Goal: Information Seeking & Learning: Learn about a topic

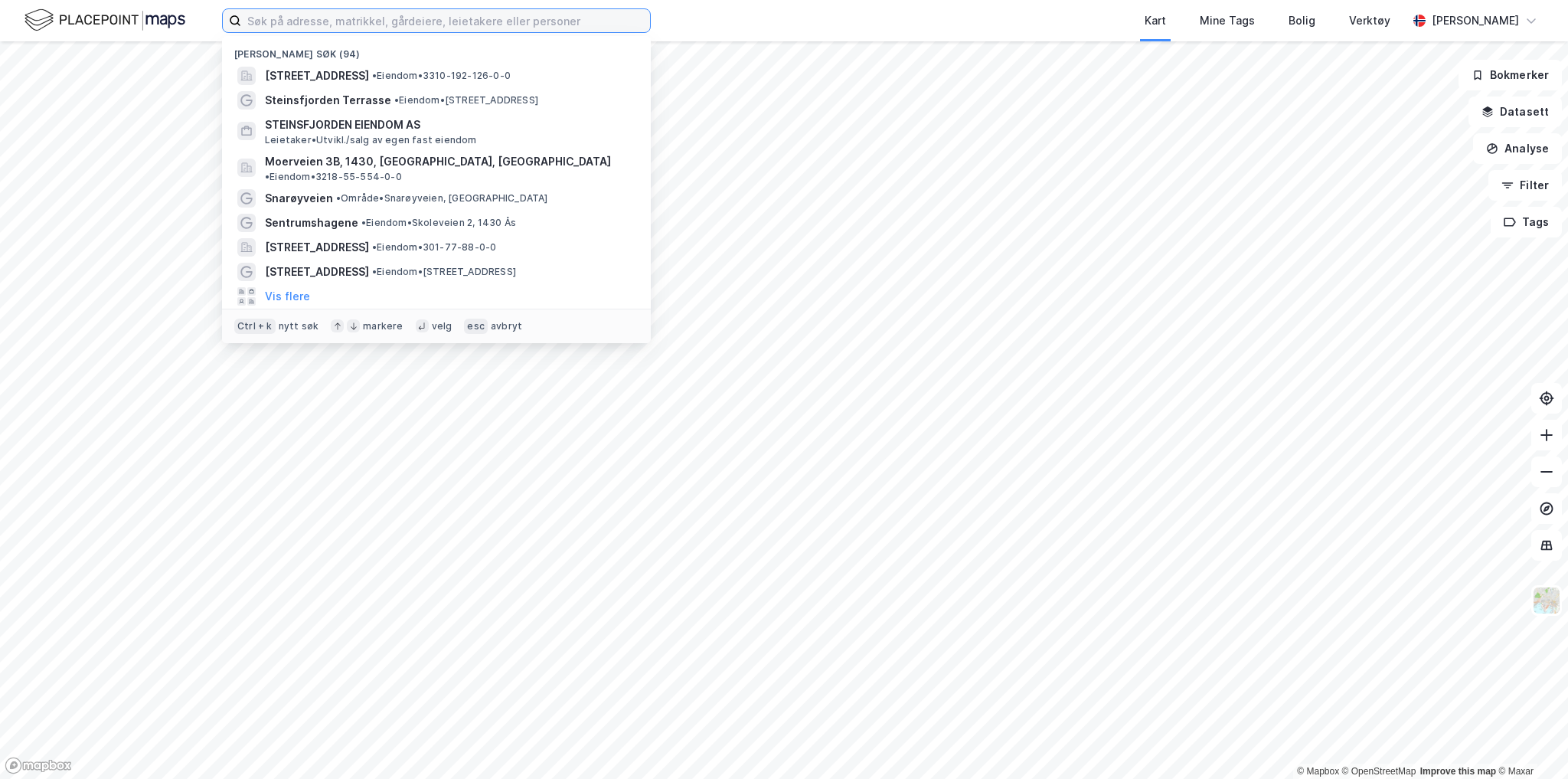
click at [308, 19] on input at bounding box center [446, 20] width 409 height 23
paste input "Falbesgate 5"
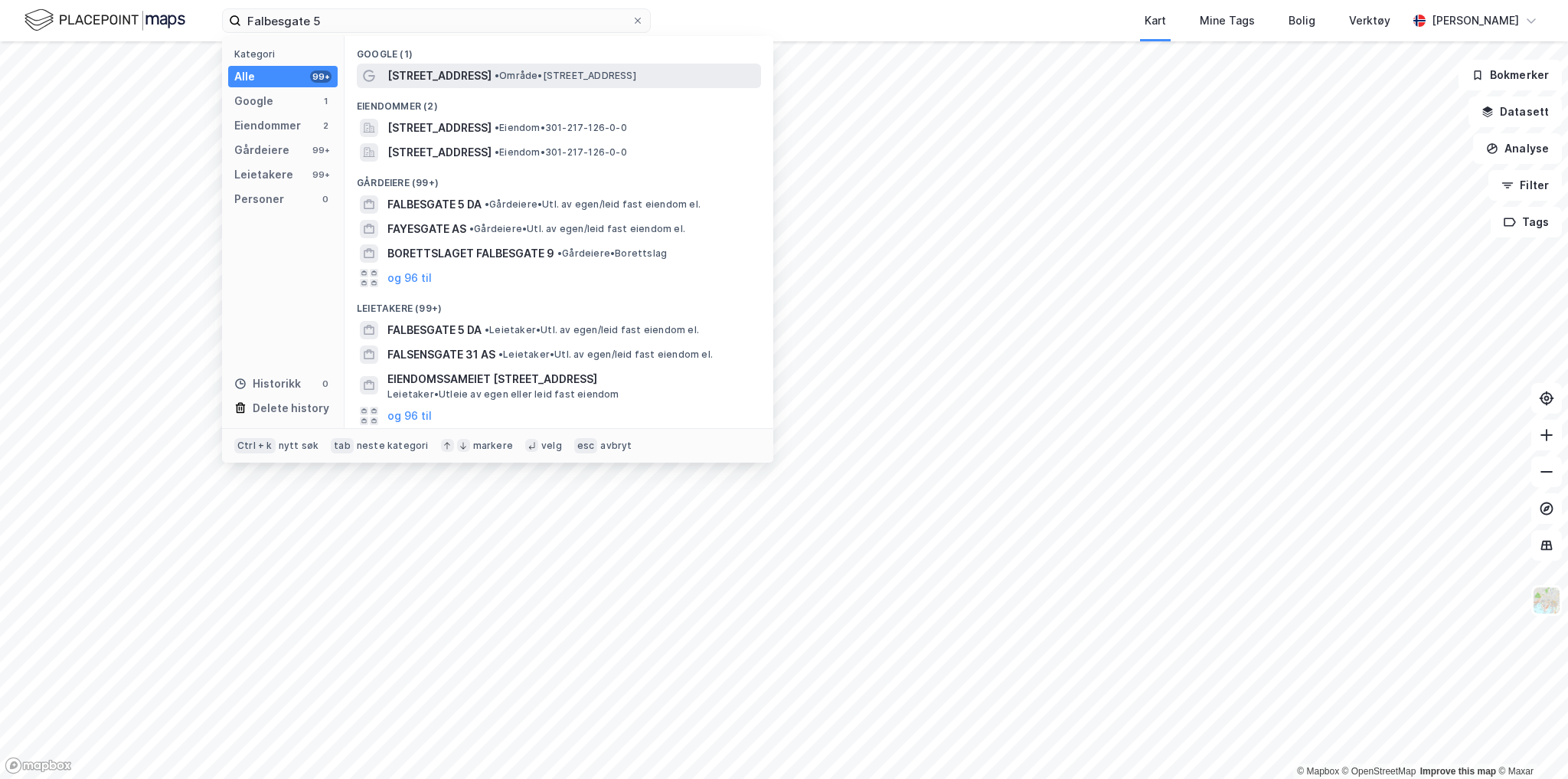
click at [420, 80] on span "Falbes gate 5" at bounding box center [439, 76] width 104 height 18
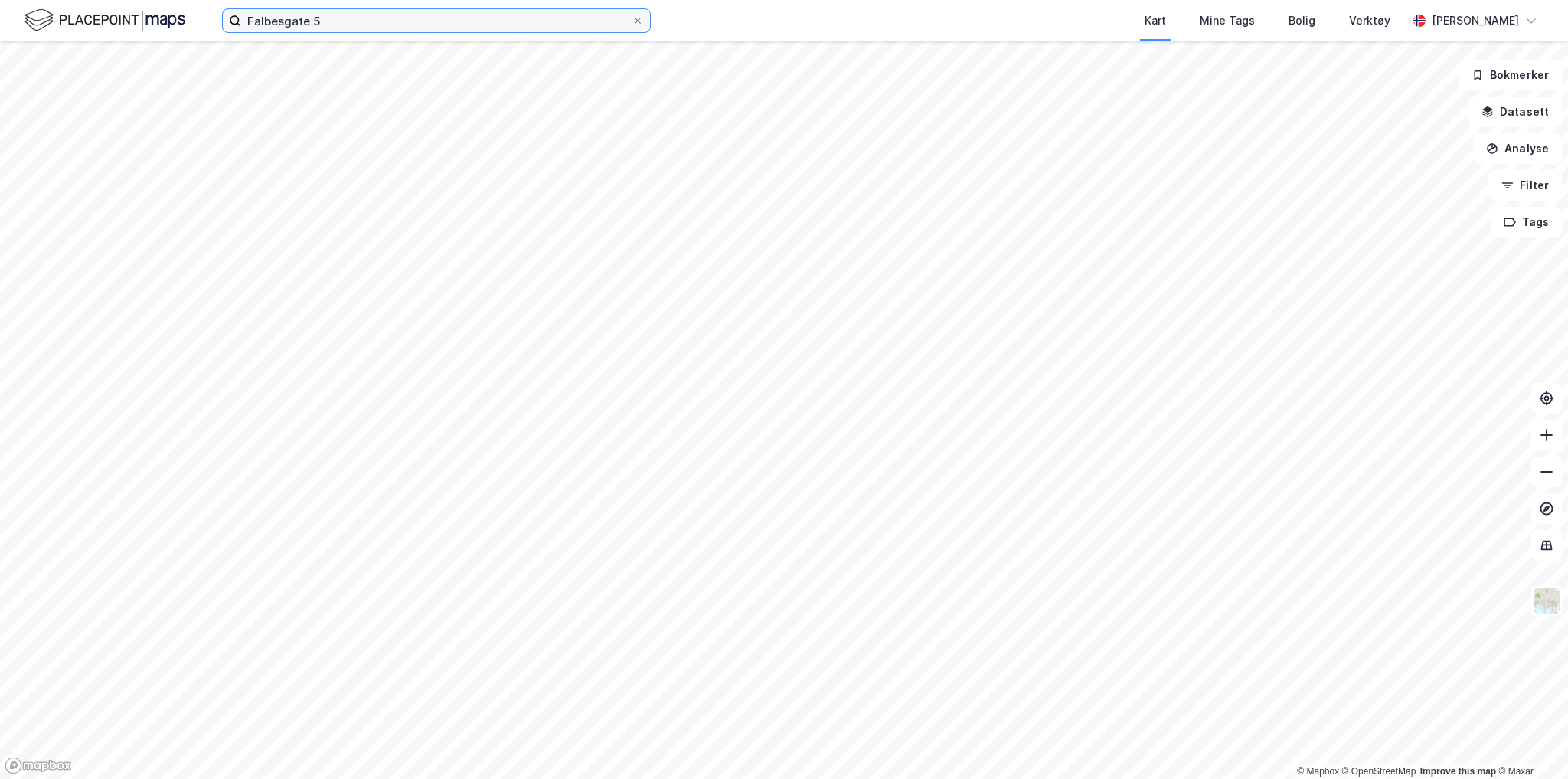
click at [565, 27] on input "Falbesgate 5" at bounding box center [436, 20] width 390 height 23
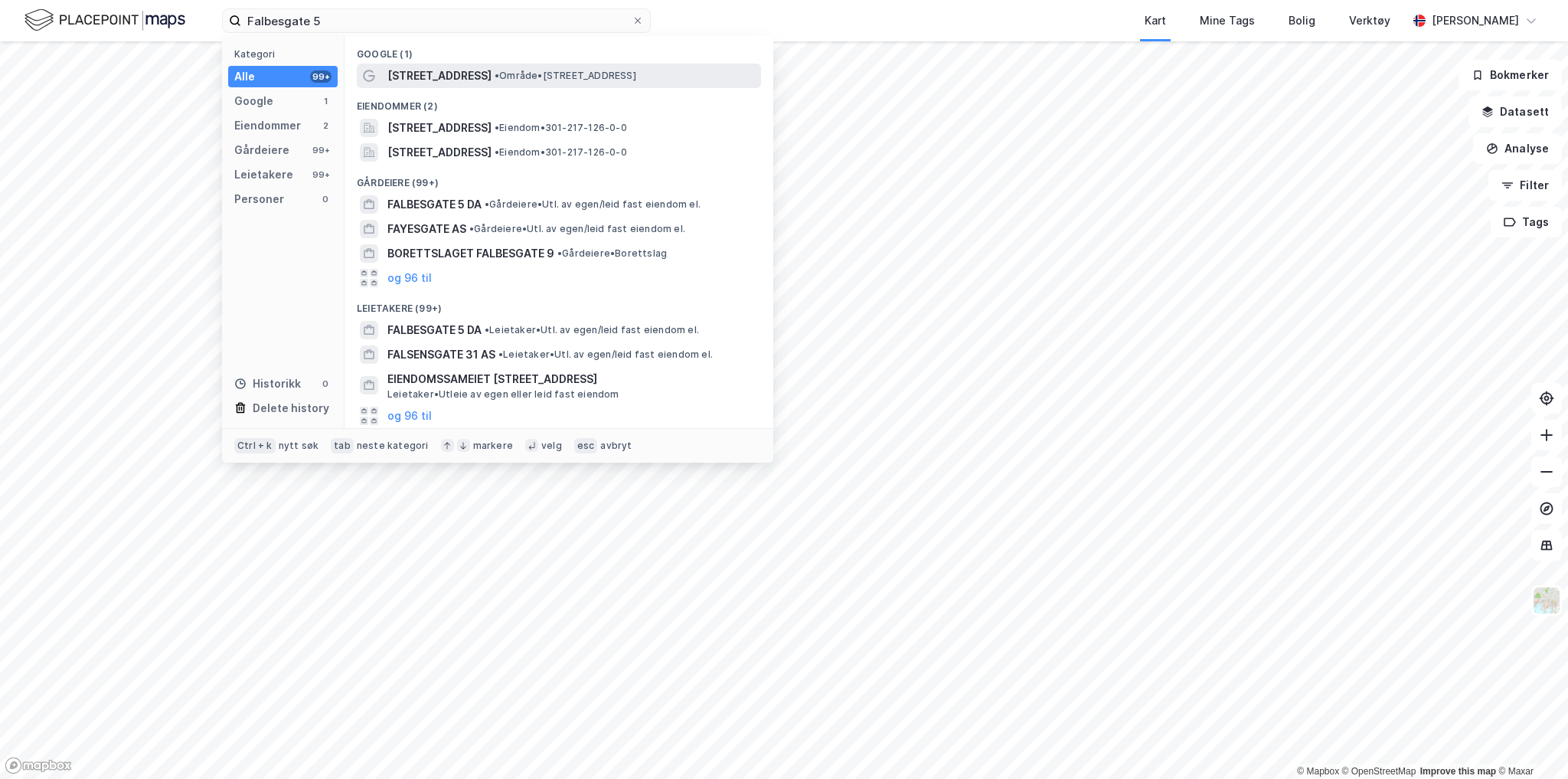
click at [429, 76] on span "Falbes gate 5" at bounding box center [439, 76] width 104 height 18
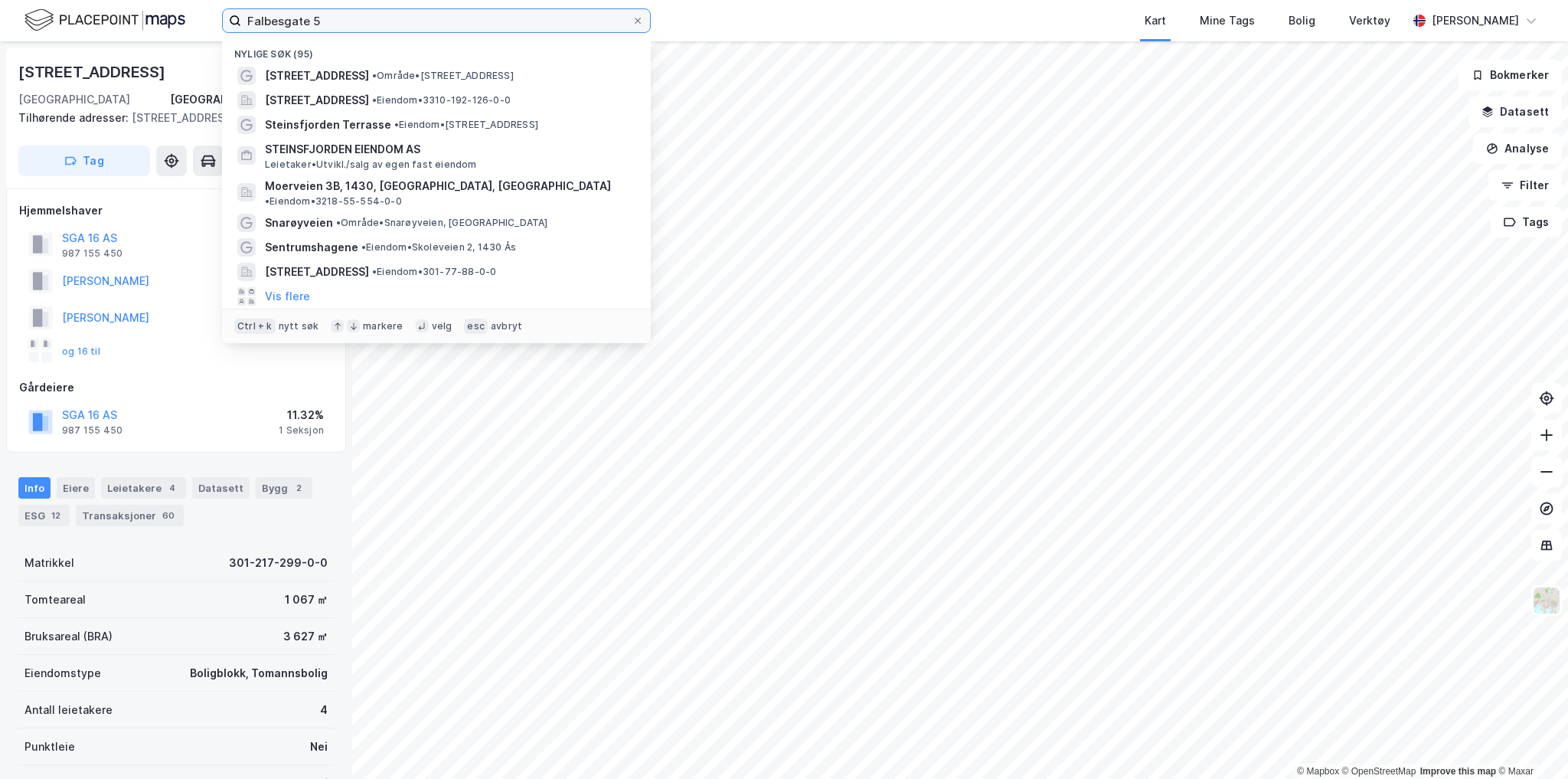
click at [355, 21] on input "Falbesgate 5" at bounding box center [436, 20] width 390 height 23
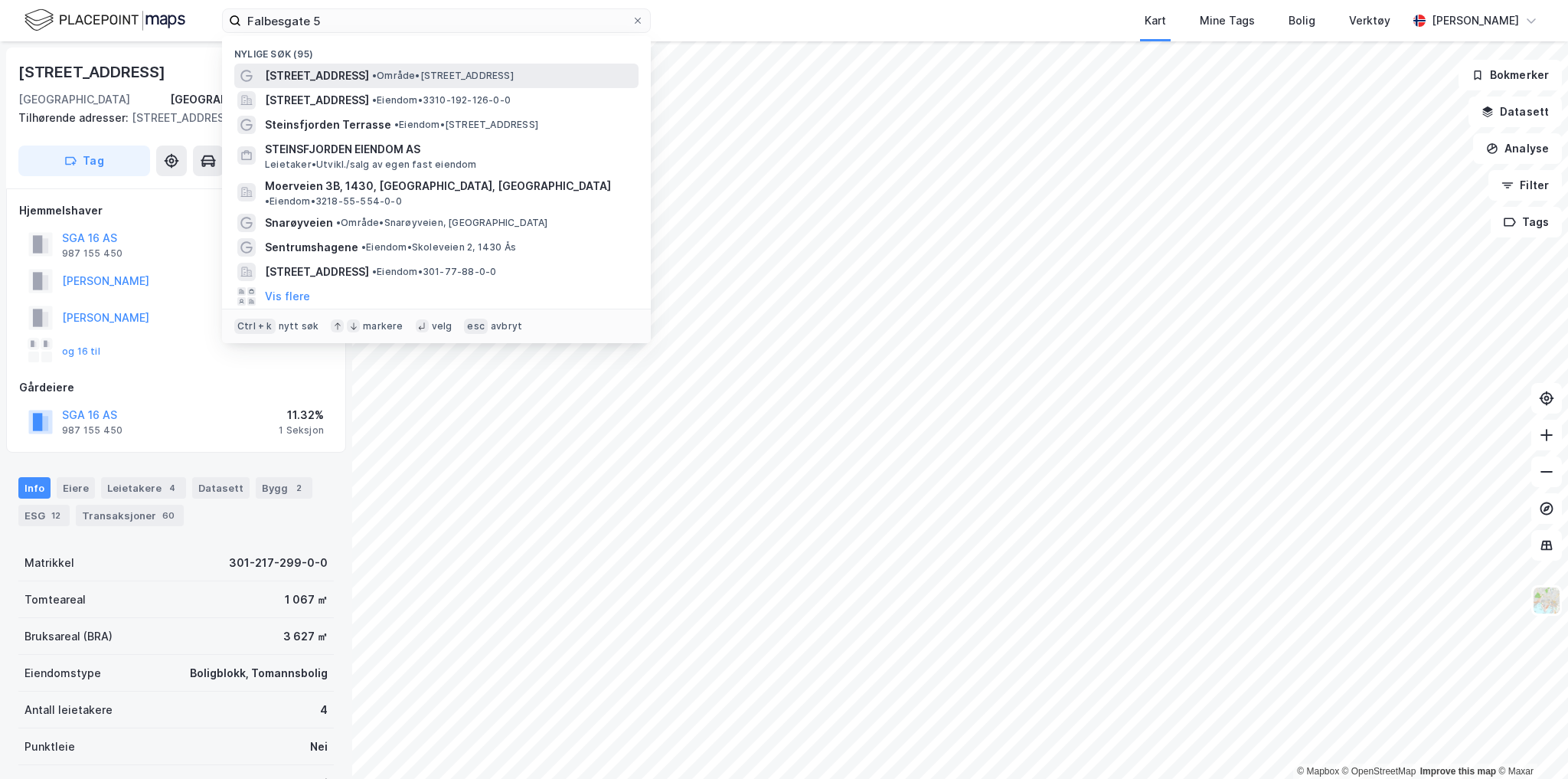
click at [293, 77] on span "Falbes gate 5" at bounding box center [317, 76] width 104 height 18
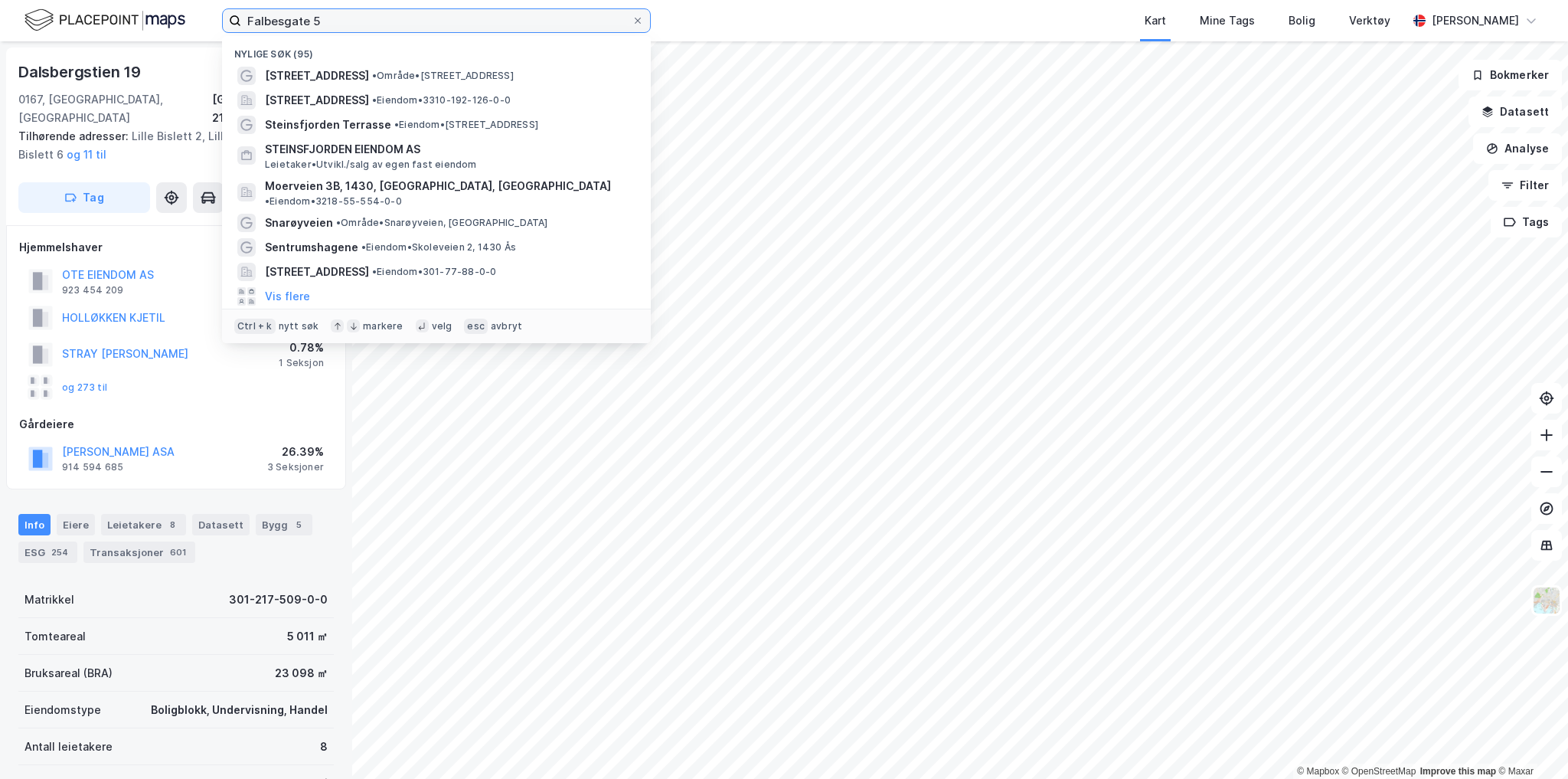
drag, startPoint x: 382, startPoint y: 16, endPoint x: 103, endPoint y: 16, distance: 279.0
click at [105, 16] on div "Falbesgate 5 Nylige søk (95) Falbes gate 5 • Område • Falbes gate 5, 0170 Oslo …" at bounding box center [784, 20] width 1568 height 41
type input "1"
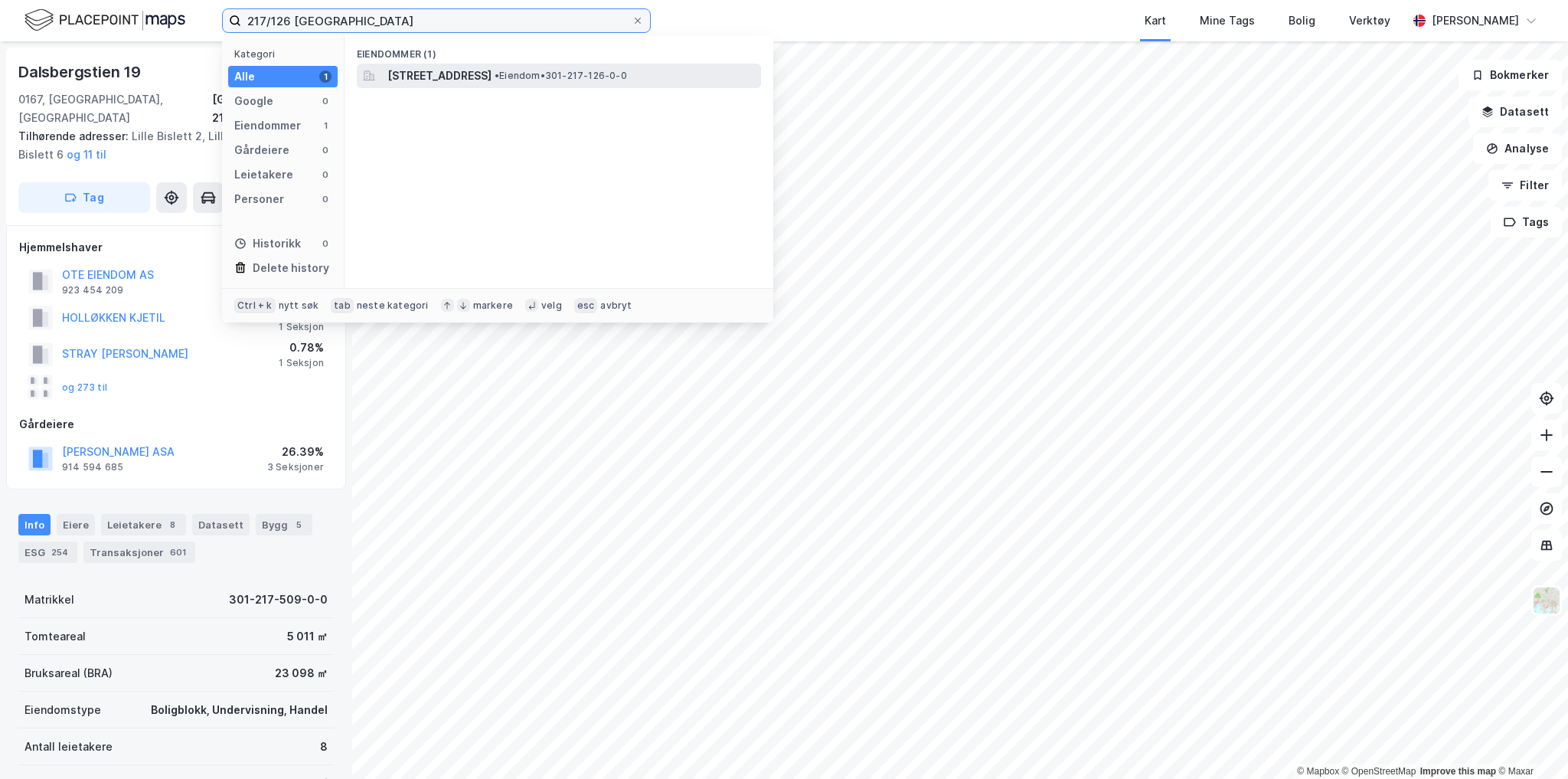
type input "217/126 oslo"
click at [440, 70] on span "Falbes gate 5A, 0170, OSLO, OSLO" at bounding box center [439, 76] width 104 height 18
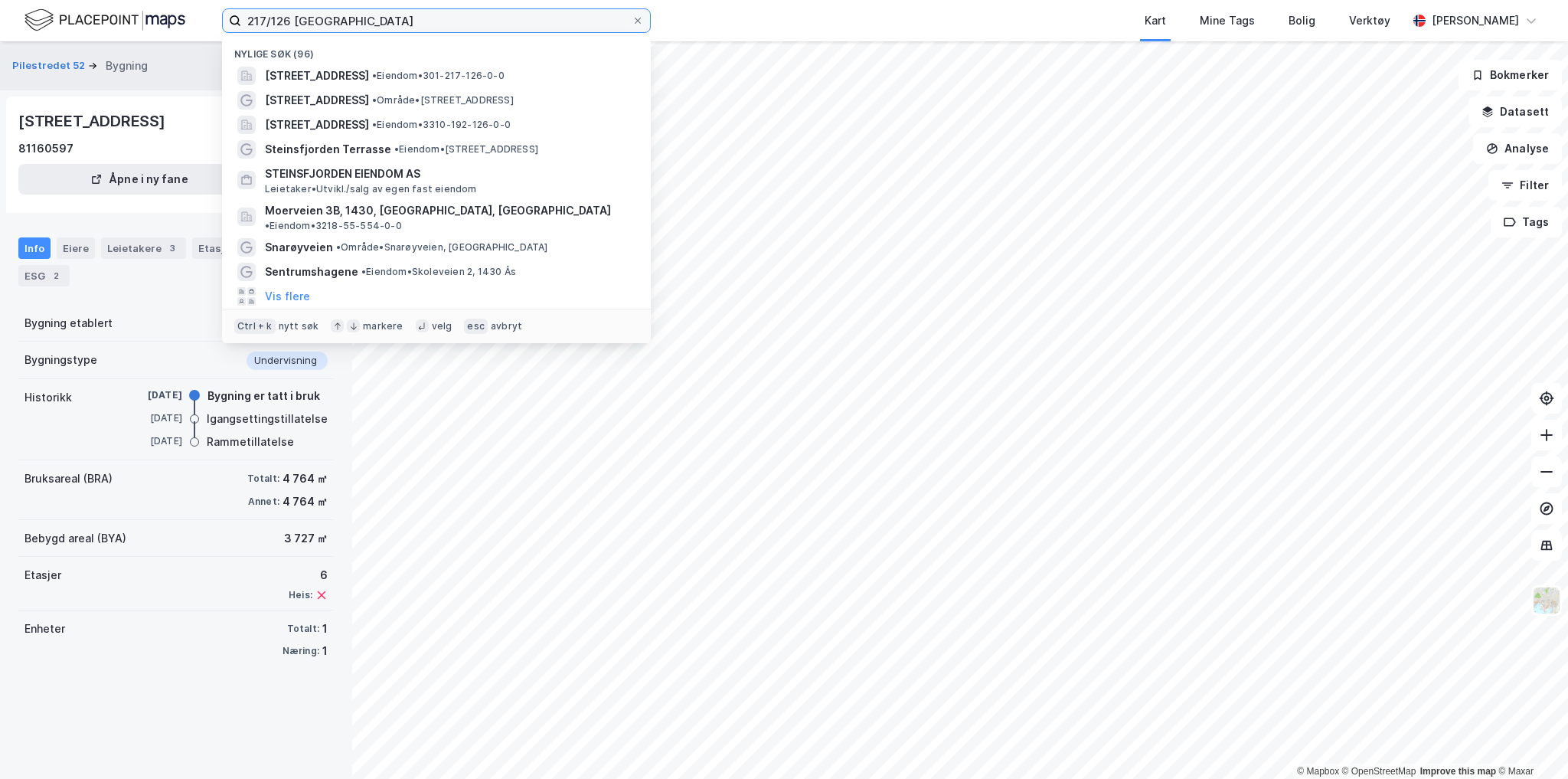
click at [349, 18] on input "217/126 oslo" at bounding box center [436, 20] width 390 height 23
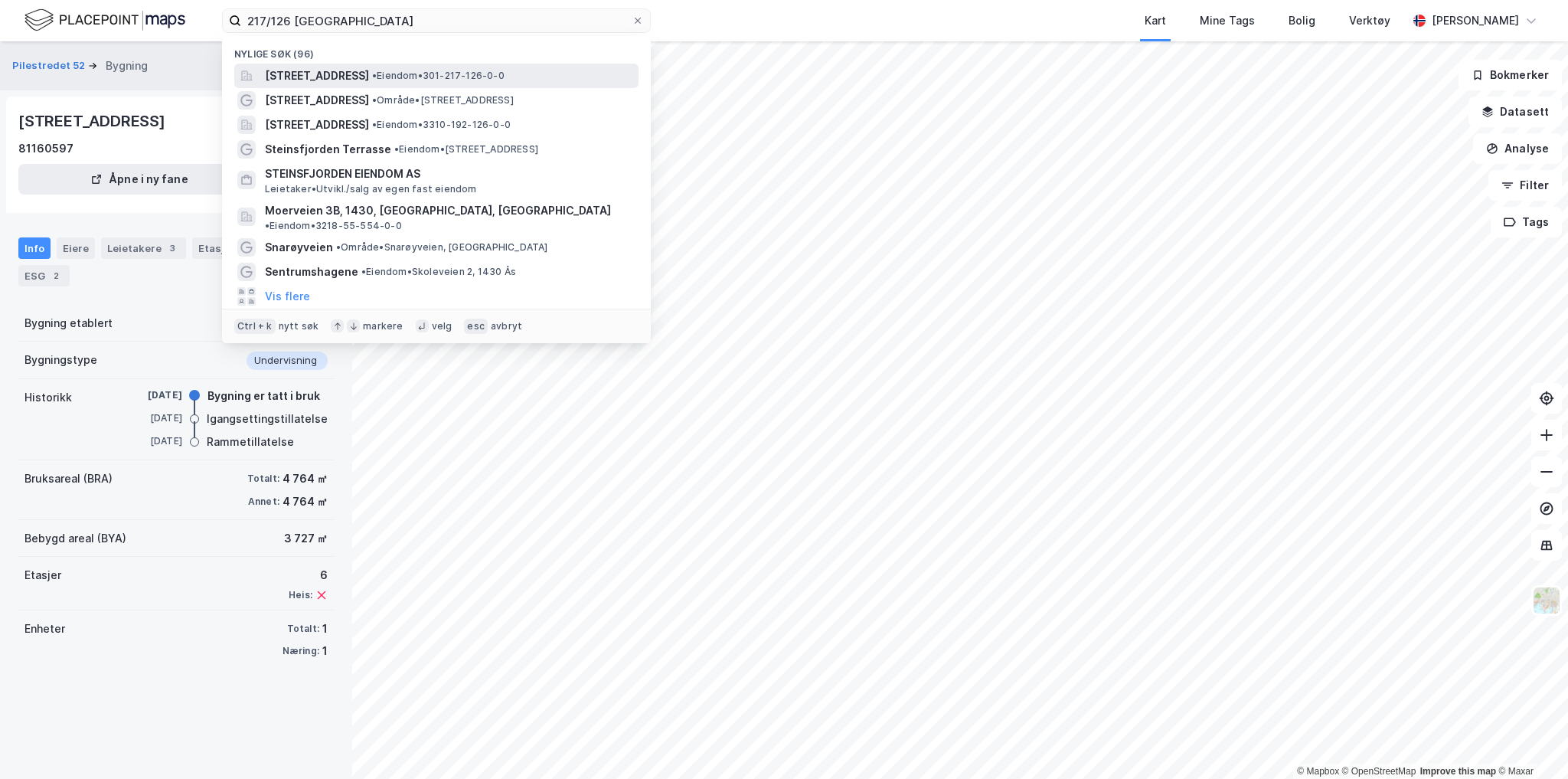
click at [358, 74] on span "Falbes gate 5A, 0170, OSLO, OSLO" at bounding box center [317, 76] width 104 height 18
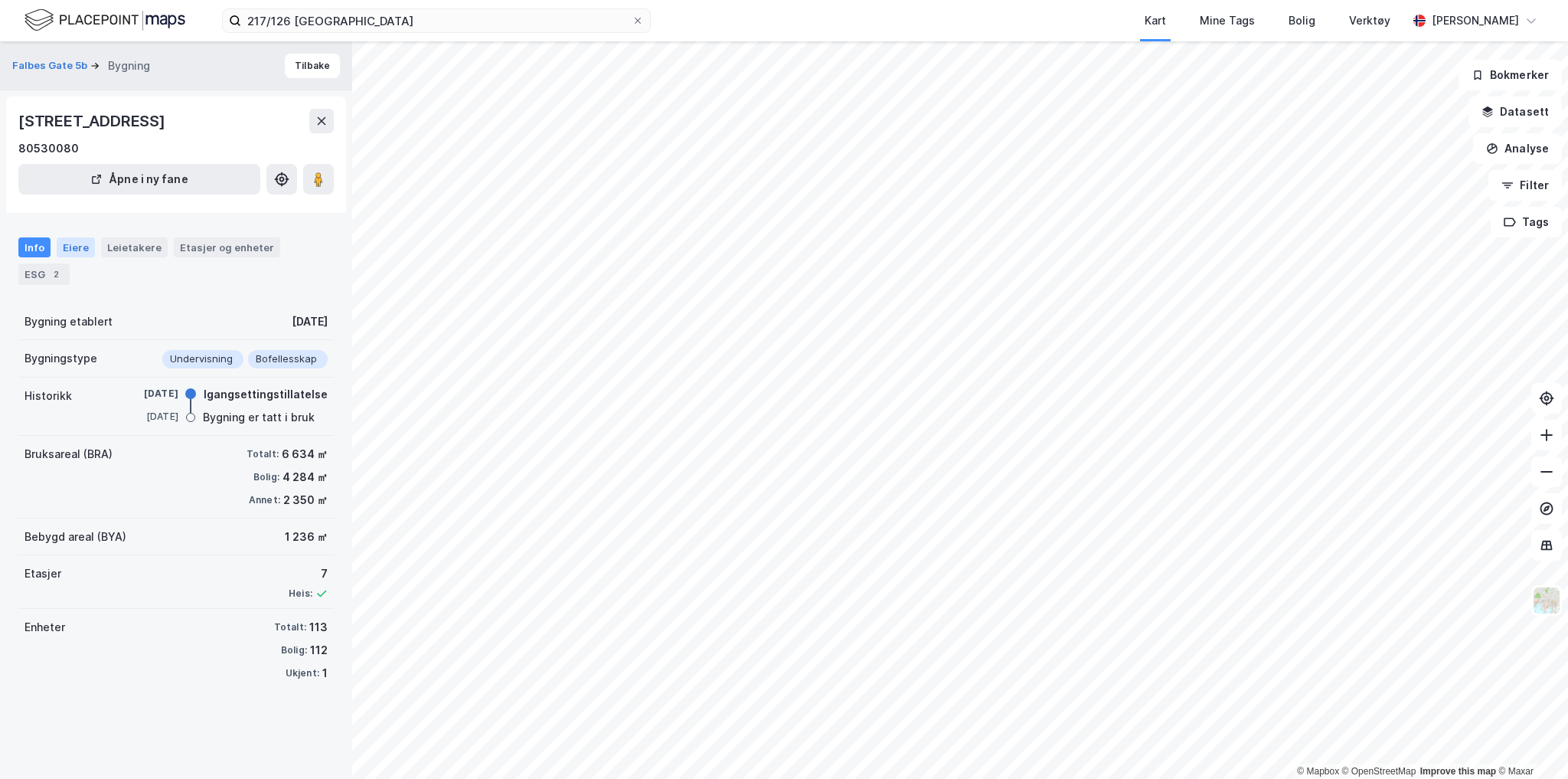
click at [77, 244] on div "Eiere" at bounding box center [76, 247] width 38 height 20
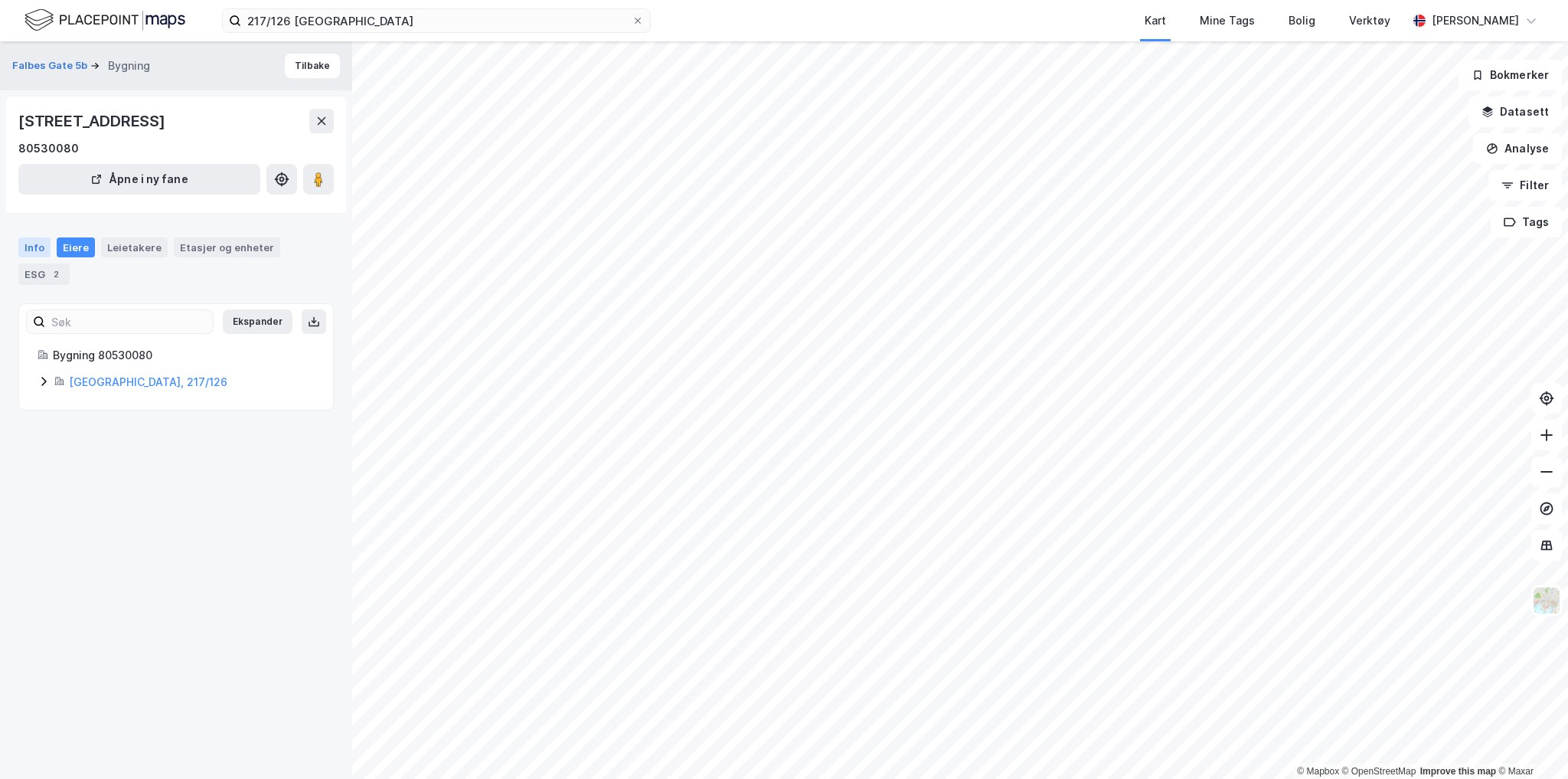
click at [25, 240] on div "Info" at bounding box center [34, 247] width 32 height 20
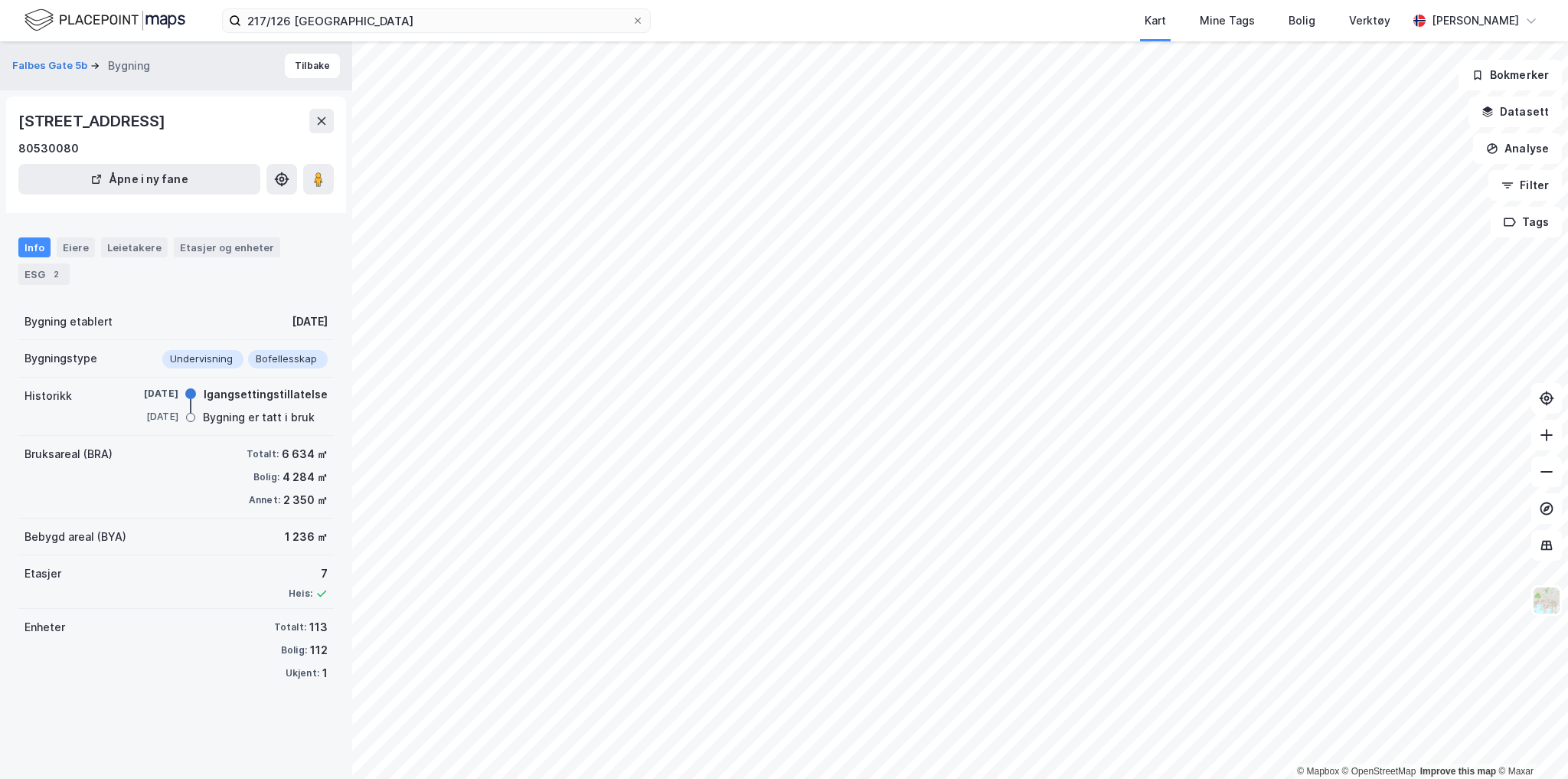
click at [125, 66] on div "Bygning" at bounding box center [129, 66] width 42 height 18
click at [184, 187] on button "Åpne i ny fane" at bounding box center [139, 179] width 242 height 31
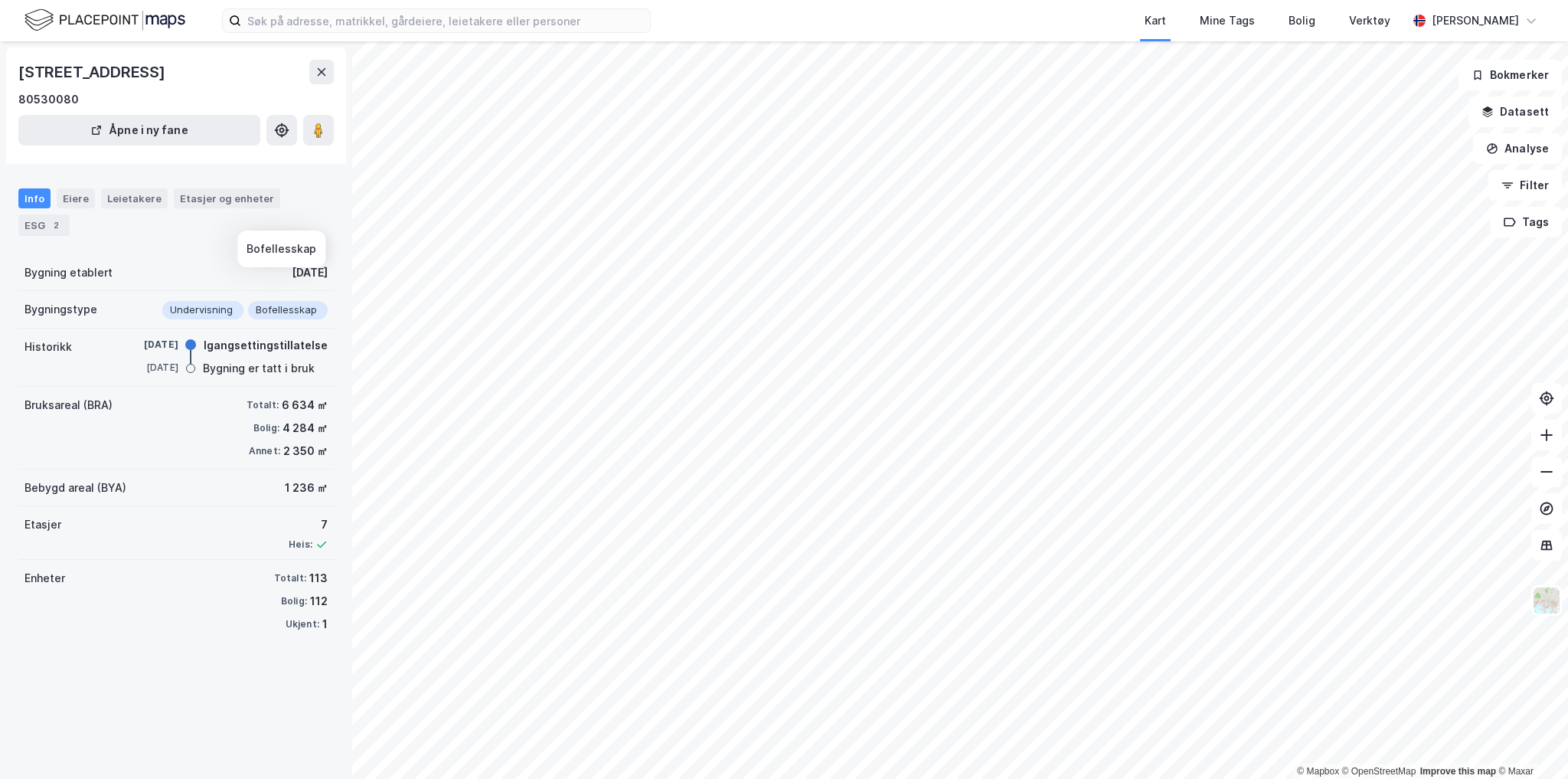
click at [287, 301] on div "Bofellesskap" at bounding box center [288, 310] width 80 height 18
click at [70, 214] on div "ESG 2" at bounding box center [43, 224] width 51 height 21
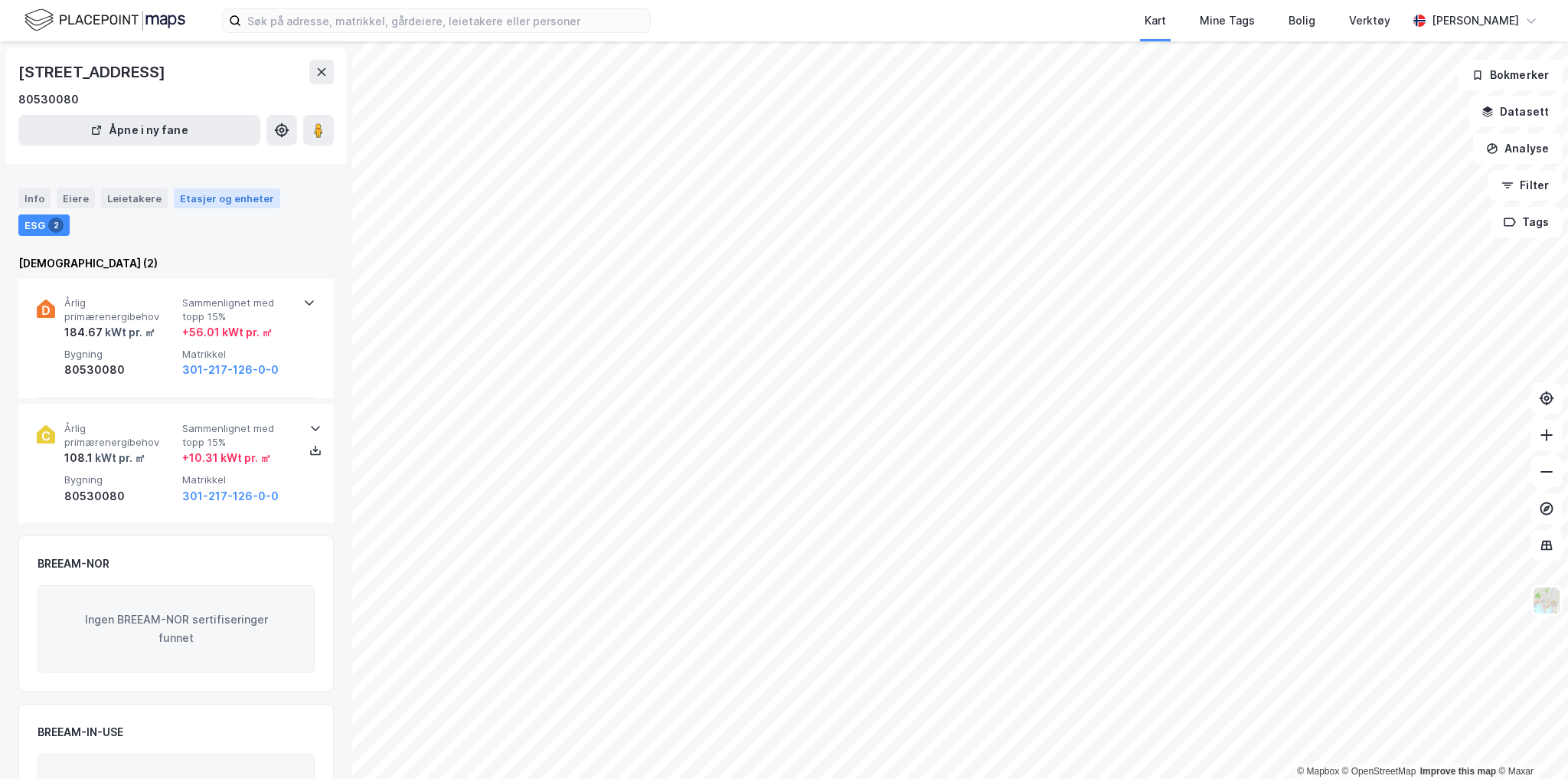
click at [242, 199] on div "Etasjer og enheter" at bounding box center [226, 198] width 94 height 14
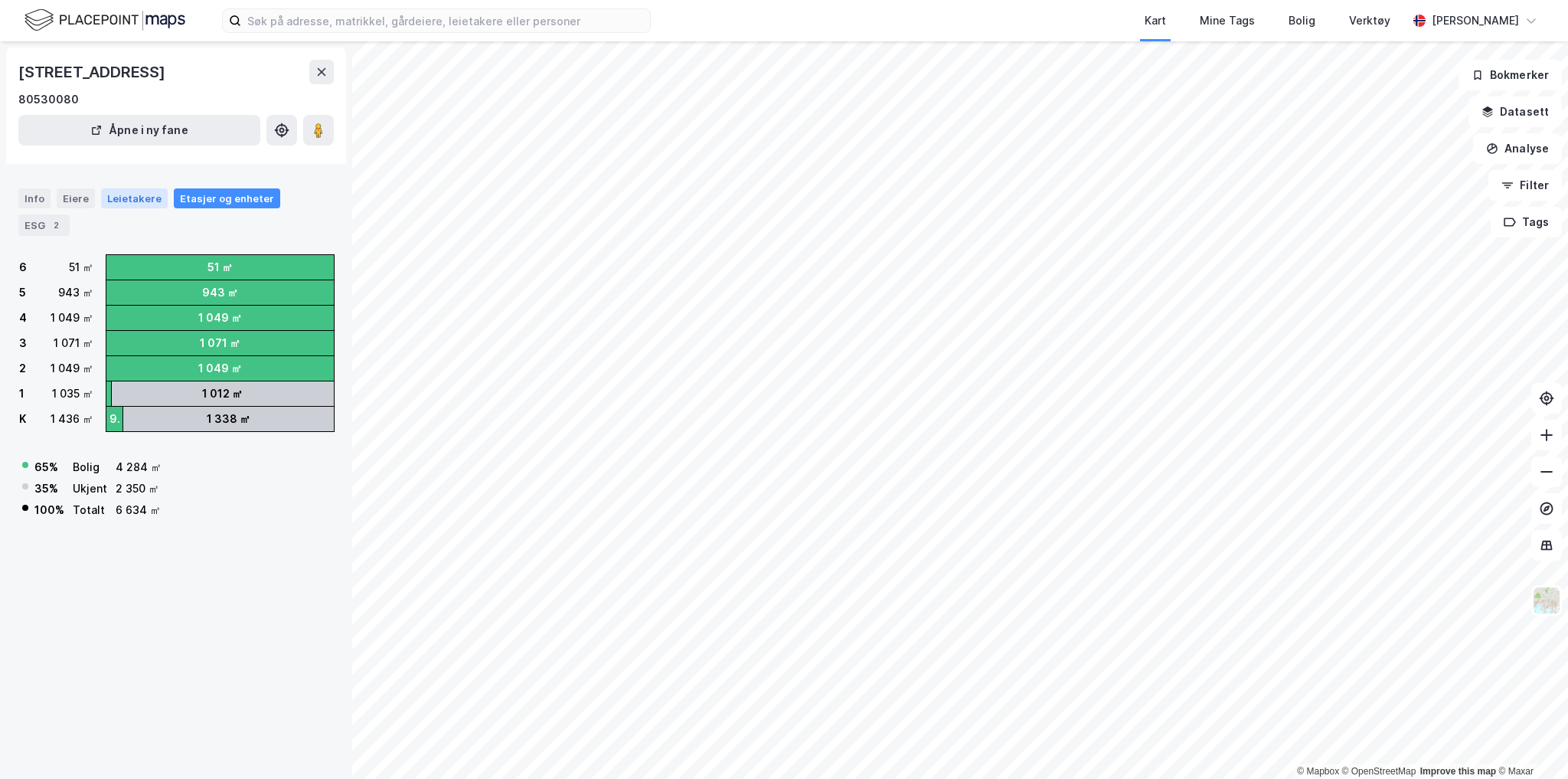
click at [140, 199] on div "Leietakere" at bounding box center [134, 198] width 67 height 20
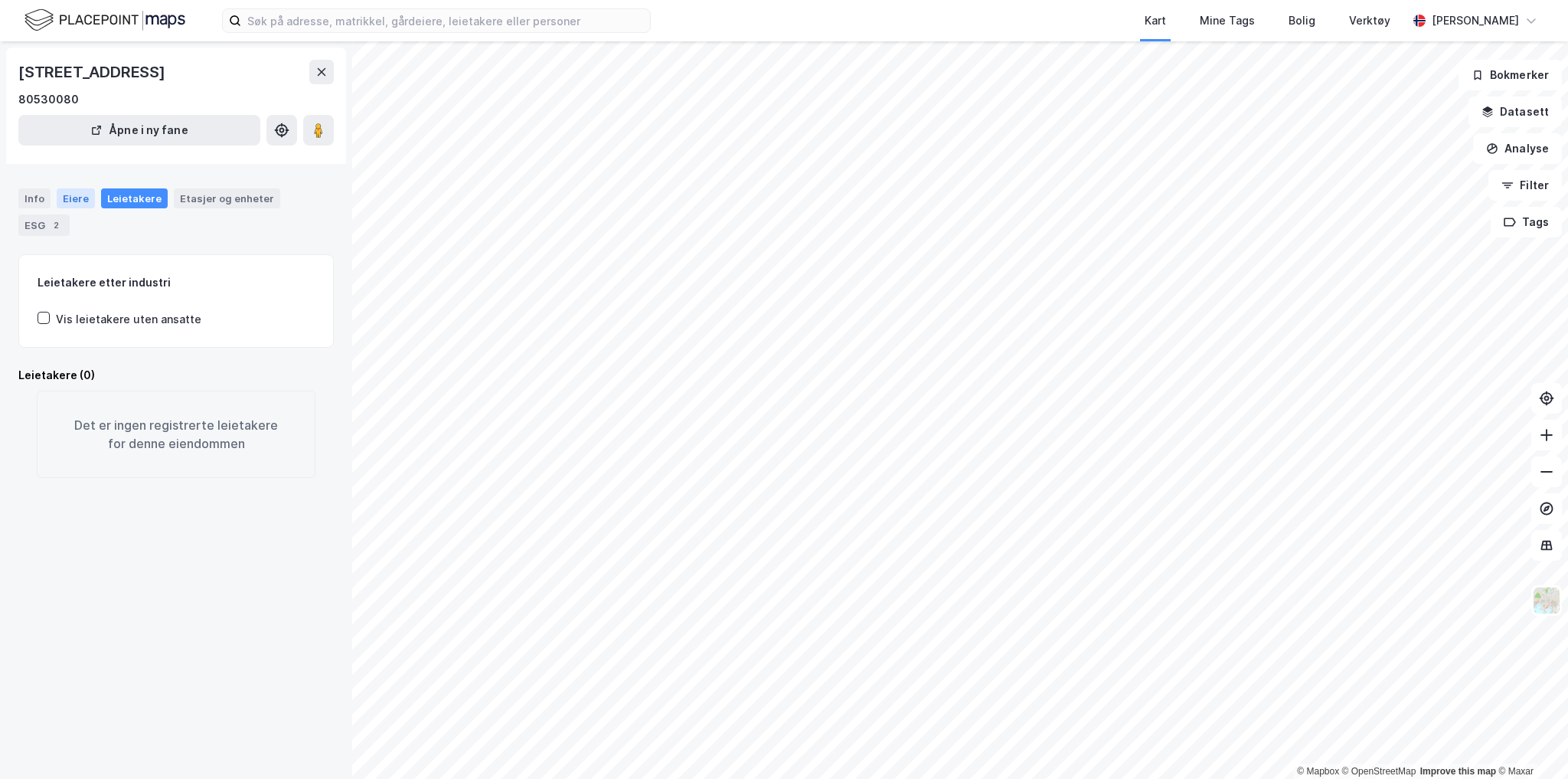
click at [75, 199] on div "Eiere" at bounding box center [76, 198] width 38 height 20
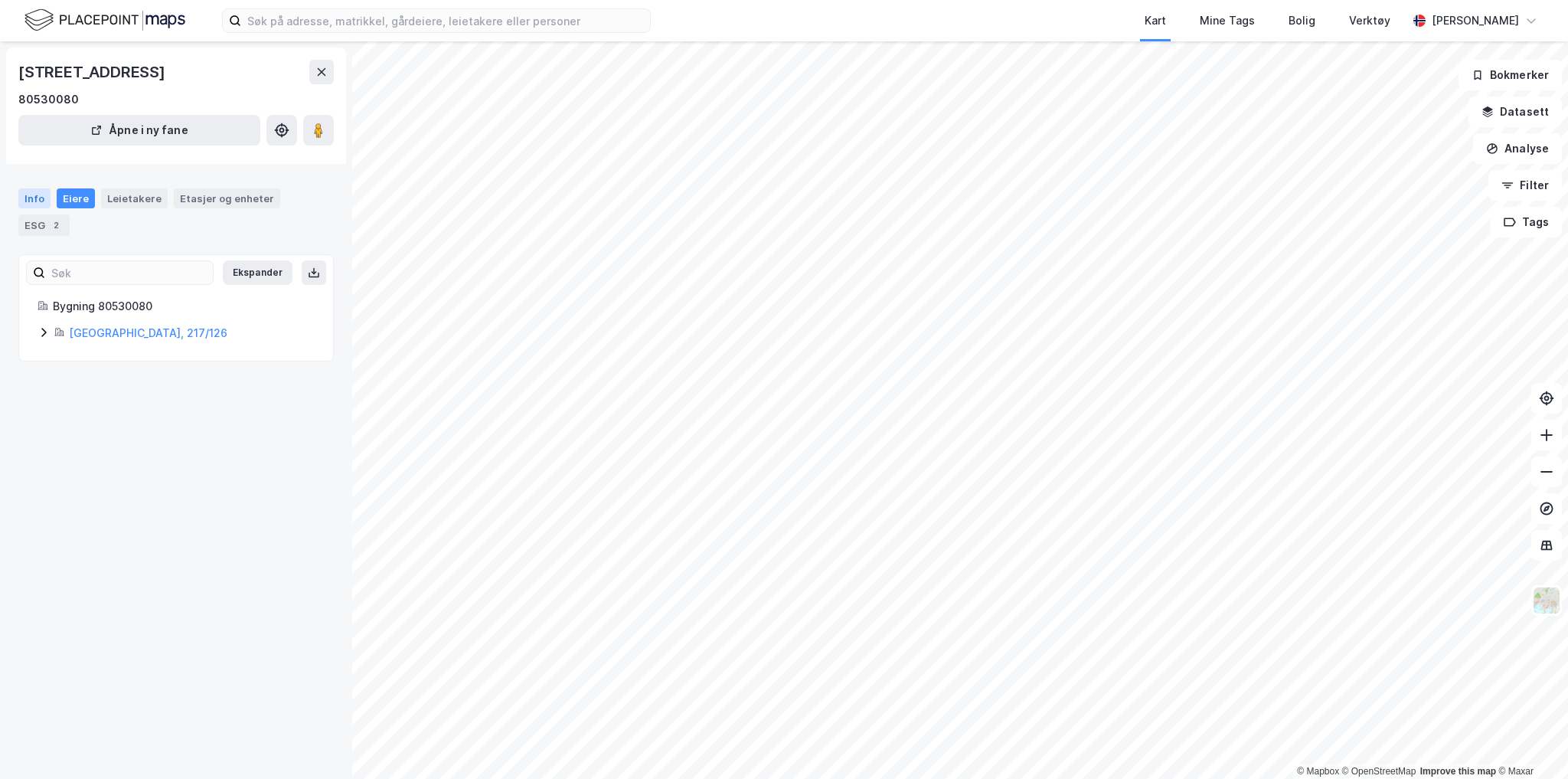
click at [37, 198] on div "Info" at bounding box center [34, 198] width 32 height 20
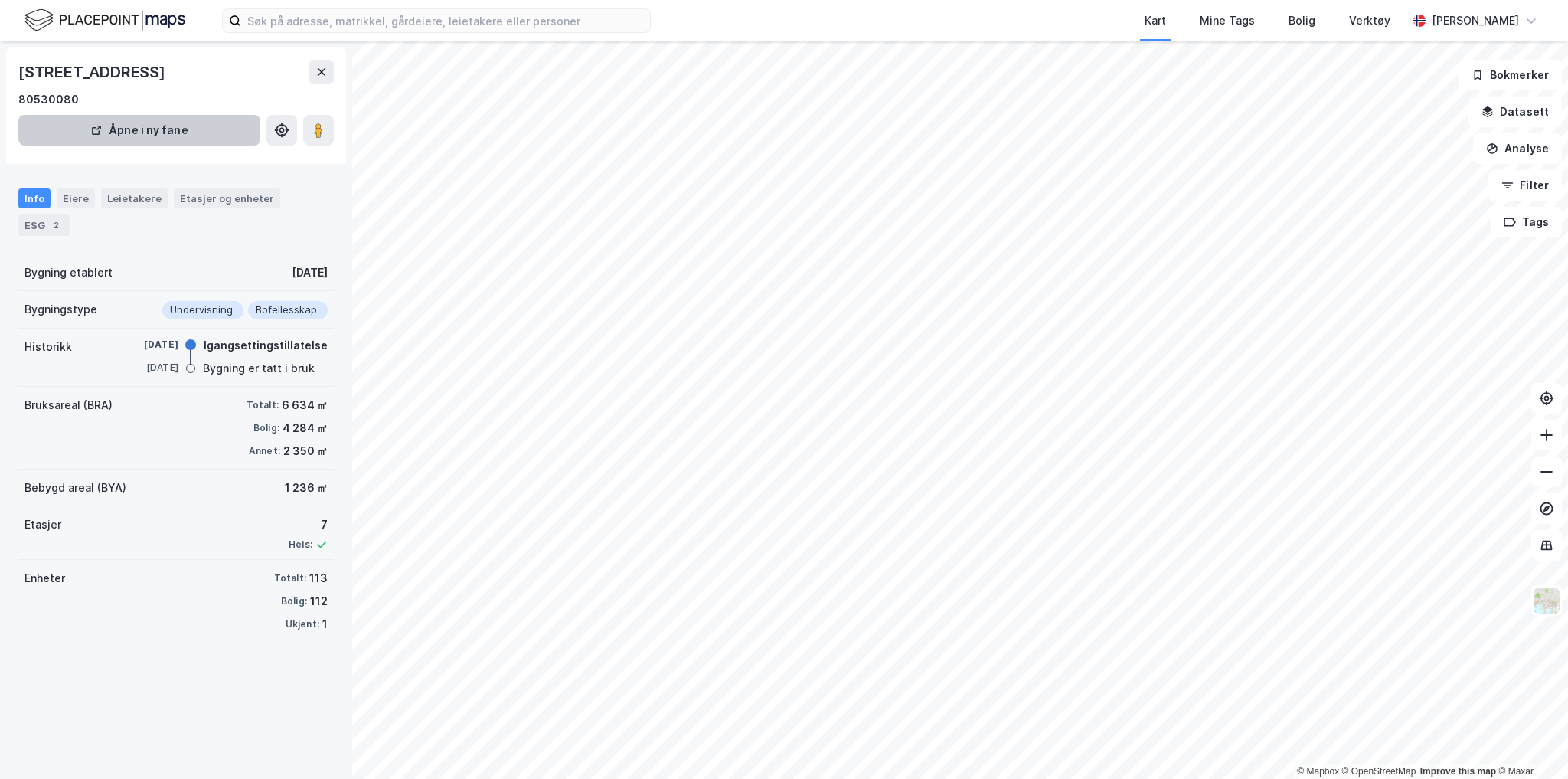
click at [181, 125] on button "Åpne i ny fane" at bounding box center [139, 130] width 242 height 31
click at [190, 301] on div "Undervisning" at bounding box center [202, 310] width 81 height 18
click at [303, 359] on div "Bygning er tatt i bruk" at bounding box center [258, 368] width 112 height 18
click at [238, 190] on div "Etasjer og enheter" at bounding box center [226, 198] width 107 height 20
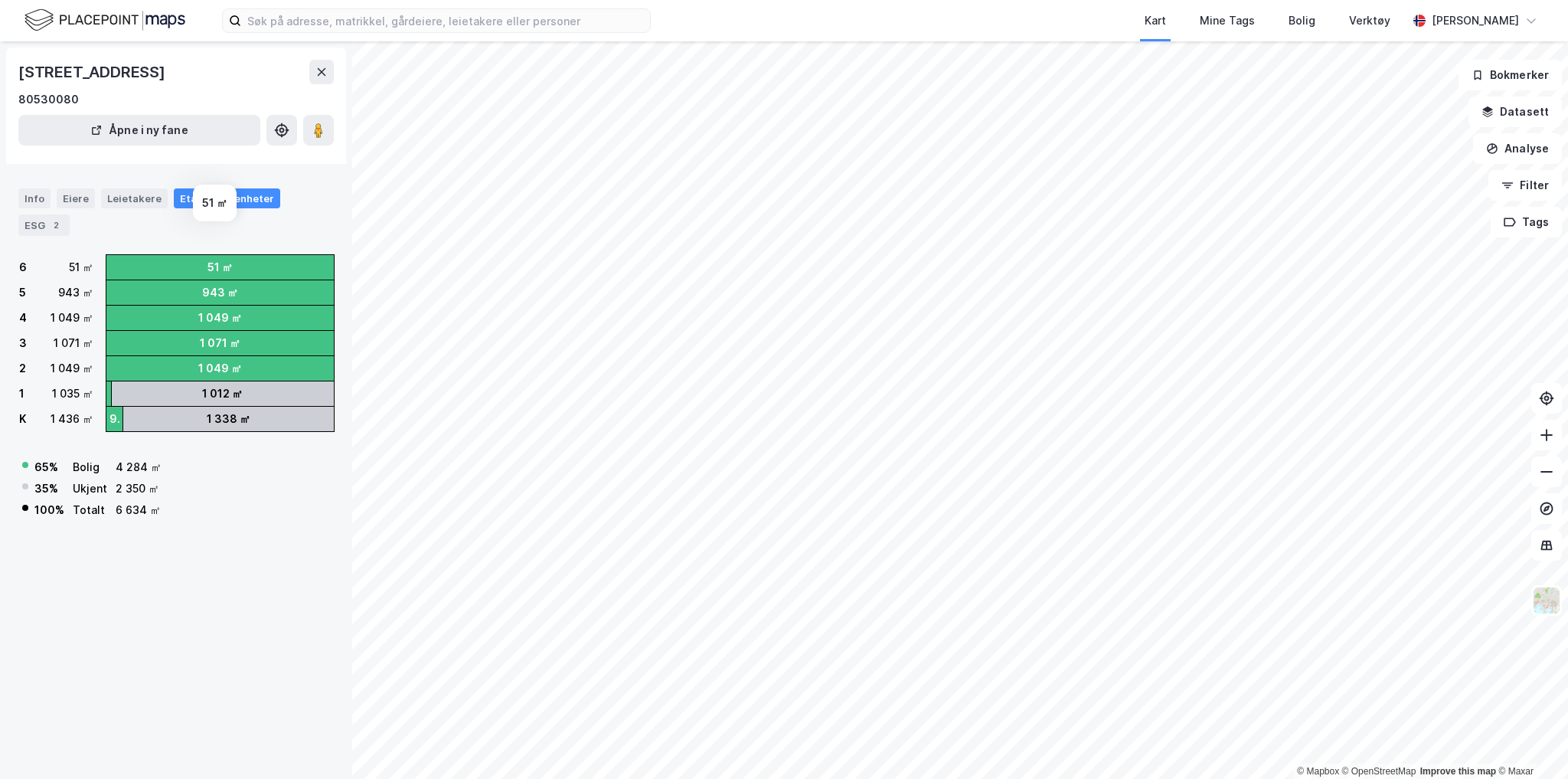
click at [210, 258] on div "51 ㎡" at bounding box center [219, 267] width 25 height 18
click at [314, 132] on image at bounding box center [318, 130] width 9 height 15
click at [281, 134] on icon at bounding box center [281, 130] width 15 height 15
